Goal: Task Accomplishment & Management: Use online tool/utility

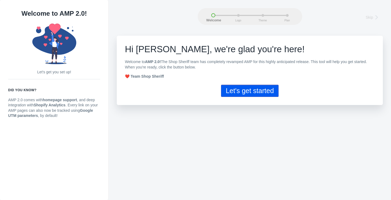
click at [240, 91] on button "Let's get started" at bounding box center [249, 91] width 57 height 12
